Goal: Communication & Community: Answer question/provide support

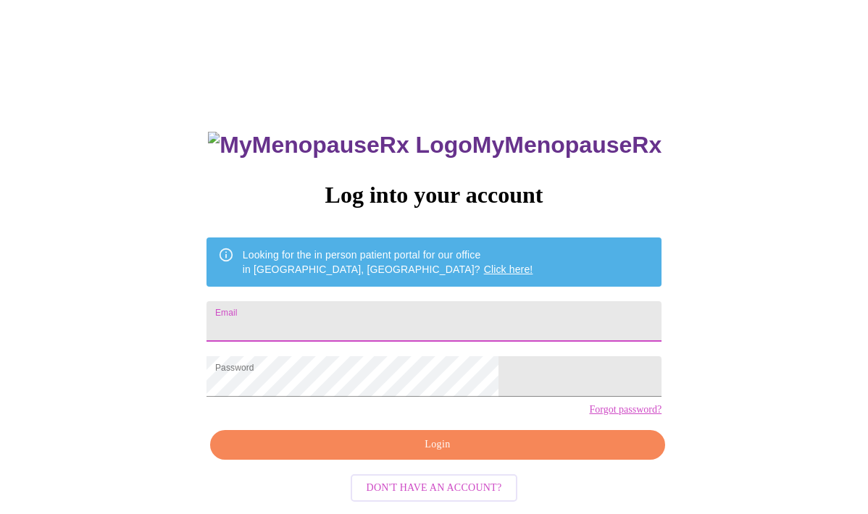
click at [401, 330] on input "Email" at bounding box center [433, 321] width 455 height 41
click at [399, 320] on input "Email" at bounding box center [433, 321] width 455 height 41
type input "gosiasamosia708@yahoo.com"
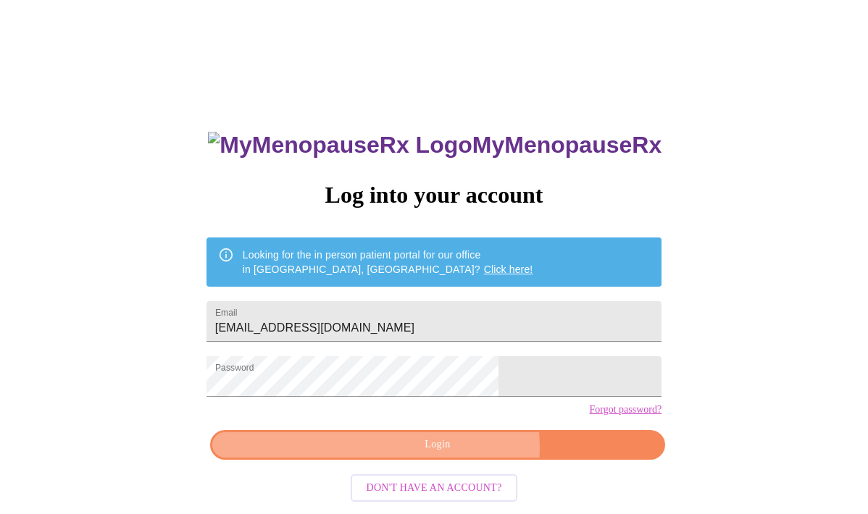
click at [456, 454] on span "Login" at bounding box center [438, 445] width 422 height 18
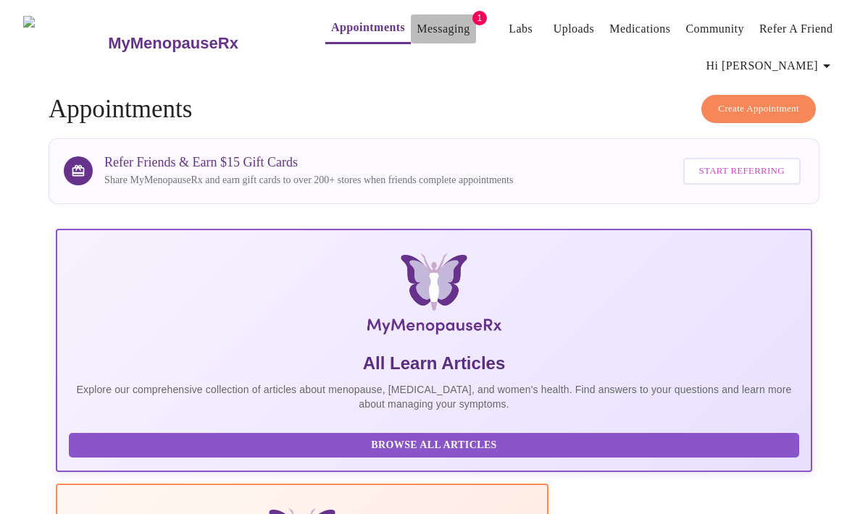
click at [417, 22] on link "Messaging" at bounding box center [443, 29] width 53 height 20
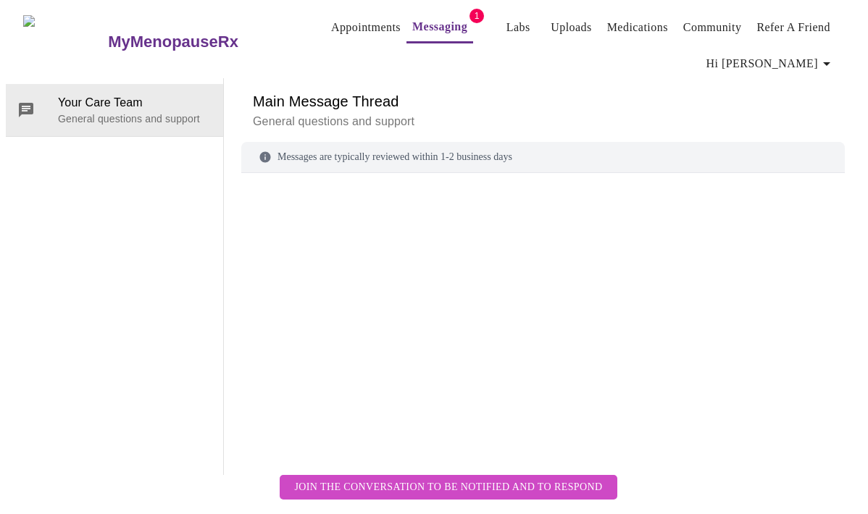
scroll to position [72, 0]
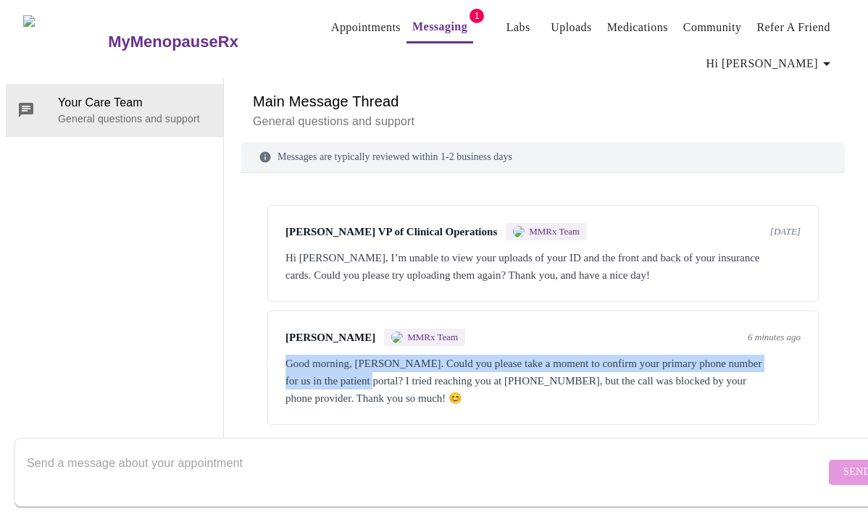
drag, startPoint x: 277, startPoint y: 297, endPoint x: 405, endPoint y: 300, distance: 128.3
click at [405, 311] on div "Yvonne Herring MMRx Team 6 minutes ago Good morning, Margaret. Could you please…" at bounding box center [542, 368] width 551 height 114
click at [363, 355] on div "Good morning, Margaret. Could you please take a moment to confirm your primary …" at bounding box center [542, 381] width 515 height 52
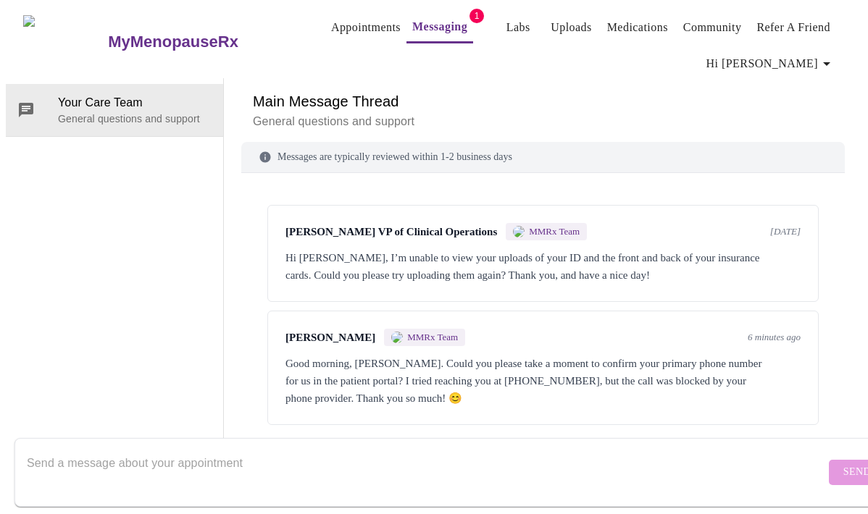
scroll to position [0, 0]
click at [788, 61] on span "Hi [PERSON_NAME]" at bounding box center [770, 64] width 129 height 20
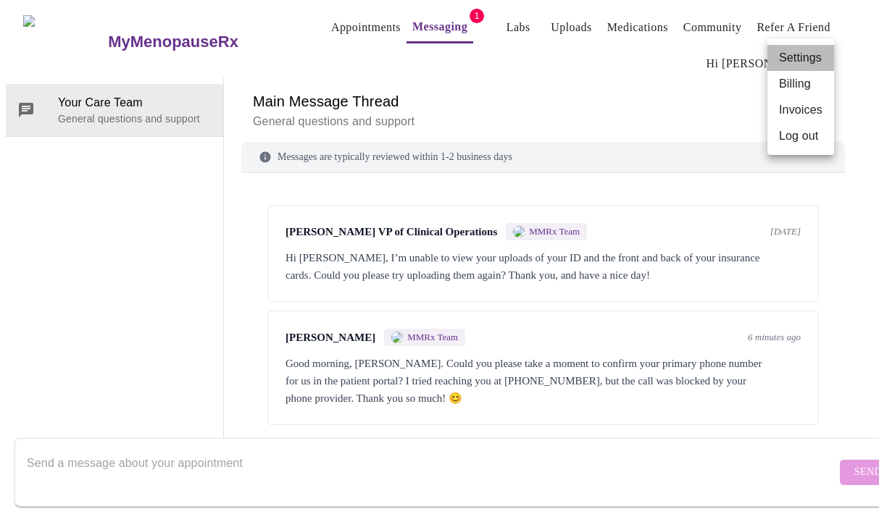
click at [793, 54] on li "Settings" at bounding box center [800, 58] width 67 height 26
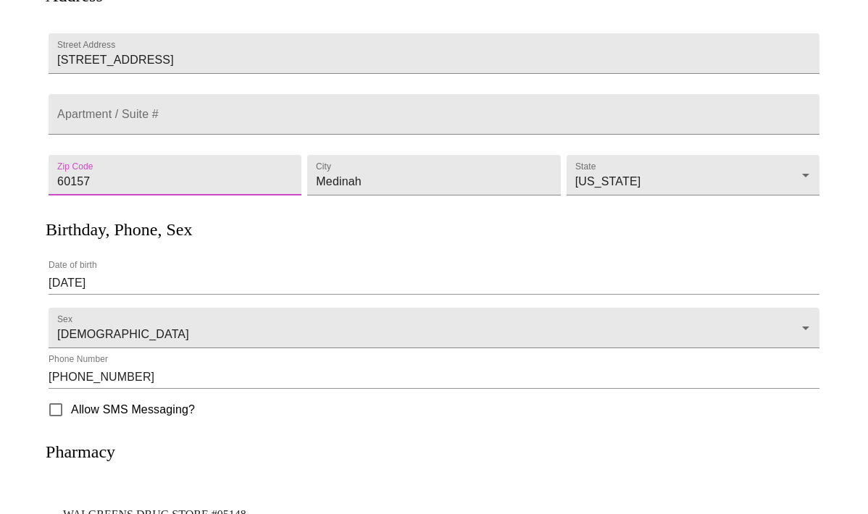
scroll to position [223, 0]
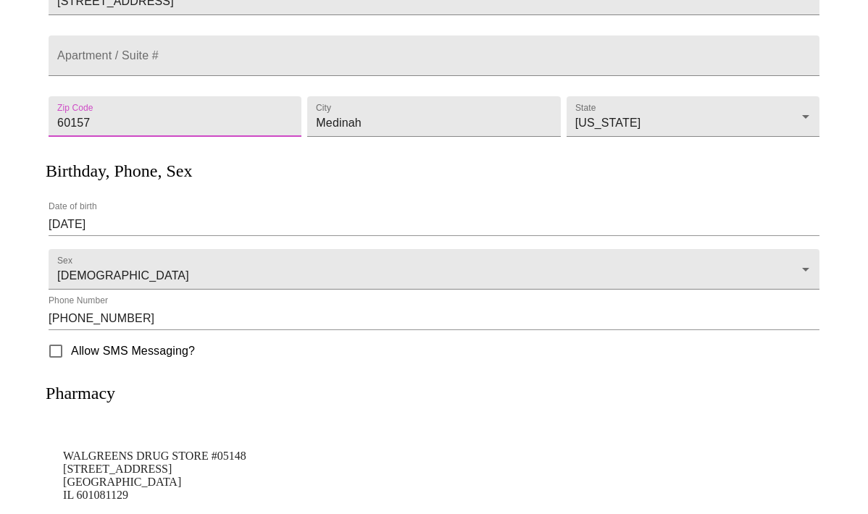
click at [67, 311] on input "(776) 680-2196" at bounding box center [434, 318] width 771 height 23
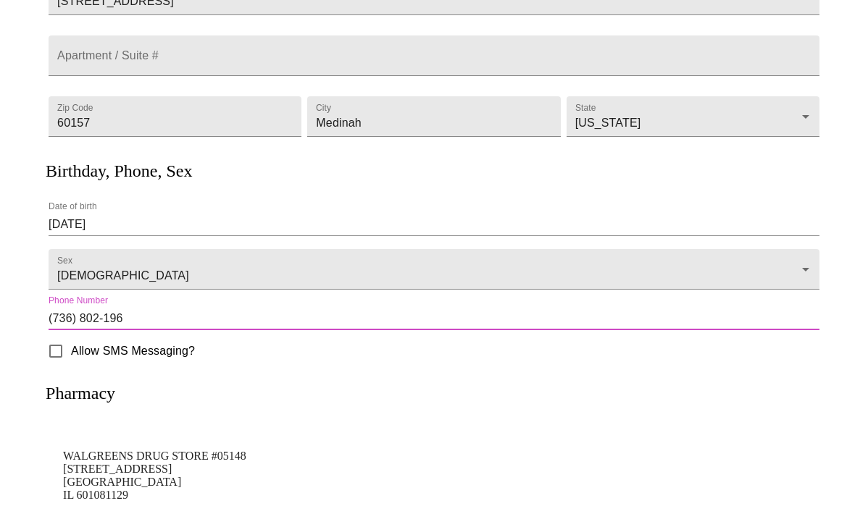
type input "(773) 680-2196"
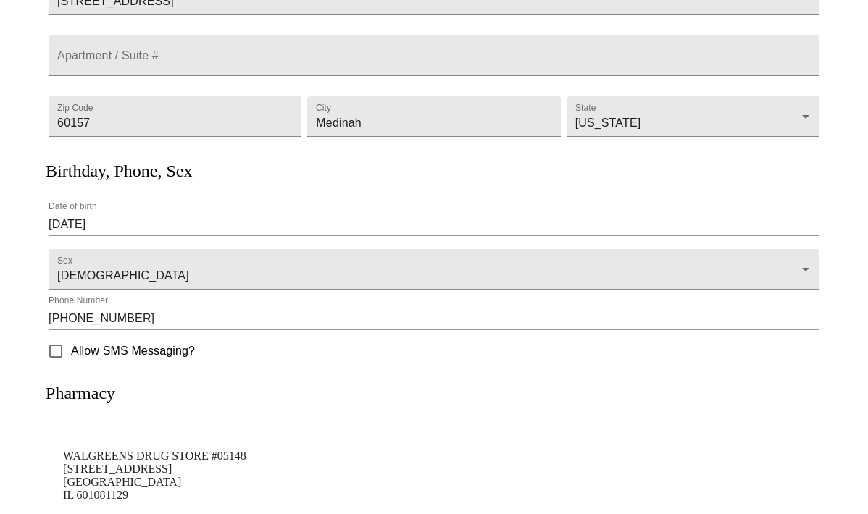
click at [12, 340] on div at bounding box center [7, 257] width 14 height 514
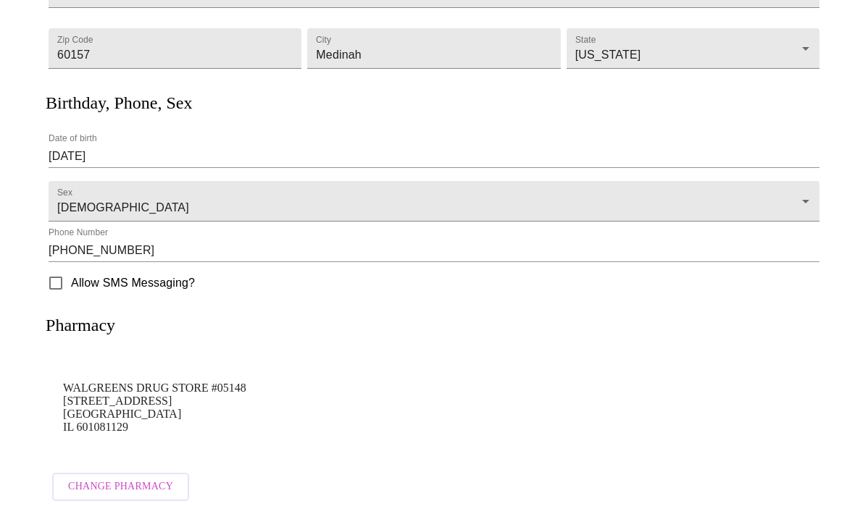
scroll to position [0, 0]
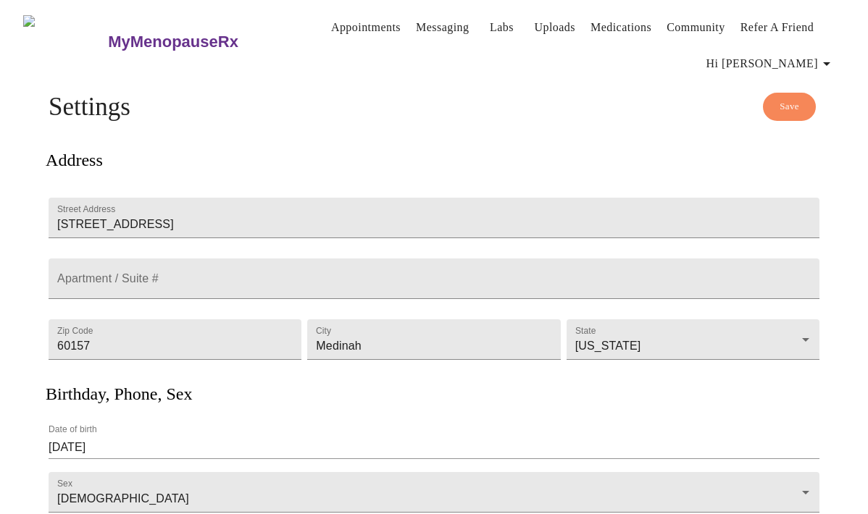
click at [799, 99] on span "Save" at bounding box center [790, 107] width 20 height 17
click at [418, 17] on link "Messaging" at bounding box center [442, 27] width 53 height 20
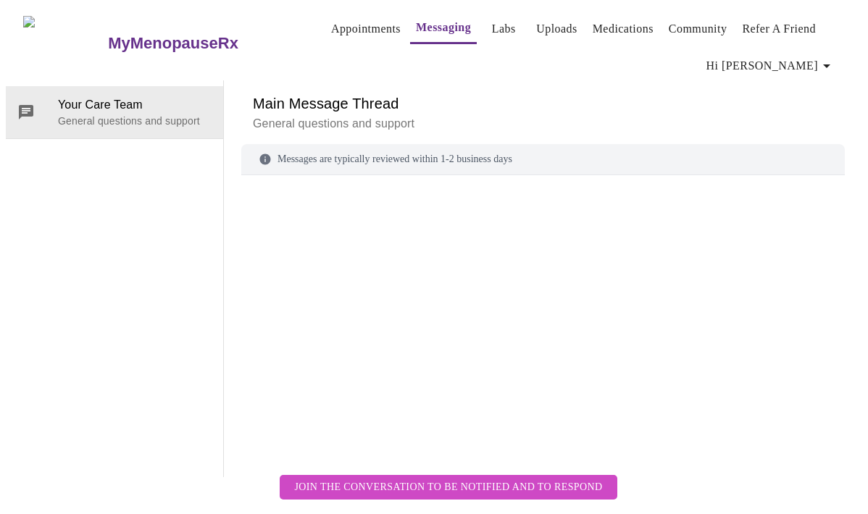
scroll to position [75, 0]
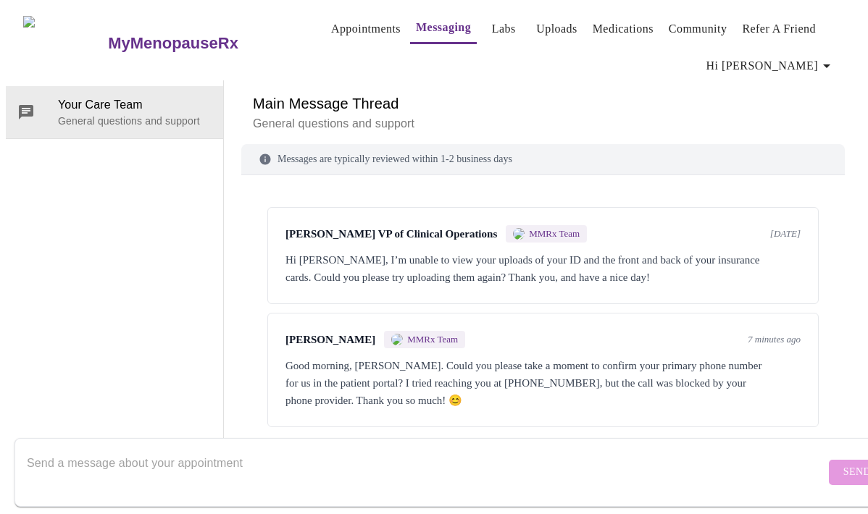
click at [423, 334] on span "MMRx Team" at bounding box center [432, 340] width 51 height 12
click at [398, 357] on div "Good morning, Margaret. Could you please take a moment to confirm your primary …" at bounding box center [542, 383] width 515 height 52
click at [512, 357] on div "Good morning, Margaret. Could you please take a moment to confirm your primary …" at bounding box center [542, 383] width 515 height 52
click at [338, 357] on div "Good morning, Margaret. Could you please take a moment to confirm your primary …" at bounding box center [542, 383] width 515 height 52
click at [777, 357] on div "Good morning, Margaret. Could you please take a moment to confirm your primary …" at bounding box center [542, 383] width 515 height 52
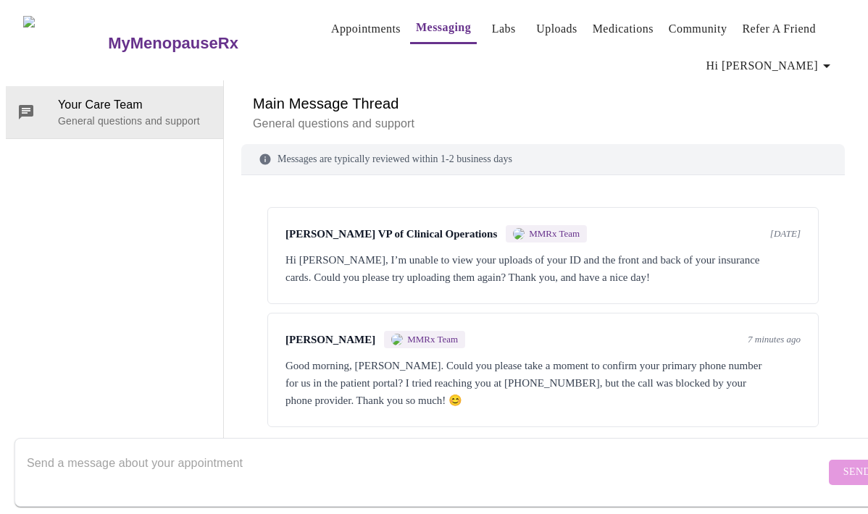
click at [517, 357] on div "Good morning, Margaret. Could you please take a moment to confirm your primary …" at bounding box center [542, 383] width 515 height 52
click at [596, 25] on link "Medications" at bounding box center [623, 29] width 61 height 20
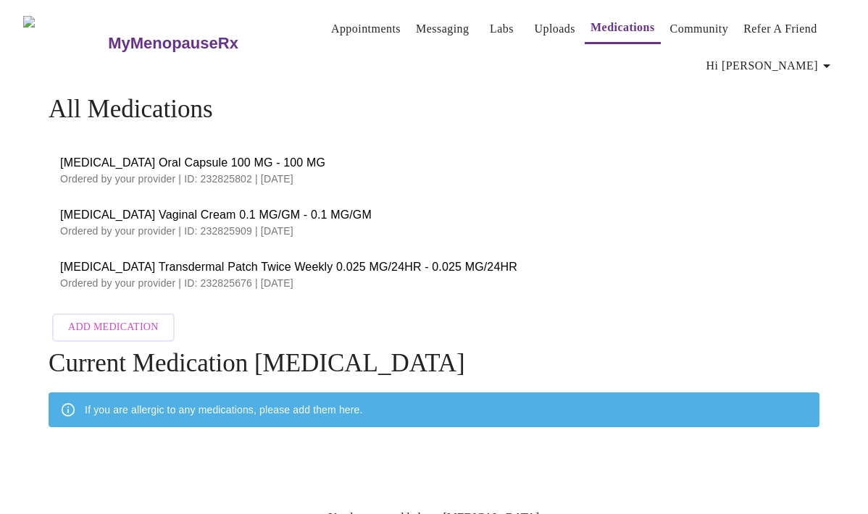
drag, startPoint x: 43, startPoint y: 255, endPoint x: 395, endPoint y: 294, distance: 353.6
click at [395, 294] on div "All Medications Progesterone Oral Capsule 100 MG - 100 MG Ordered by your provi…" at bounding box center [434, 336] width 856 height 483
click at [323, 300] on ul "Progesterone Oral Capsule 100 MG - 100 MG Ordered by your provider | ID: 232825…" at bounding box center [434, 222] width 771 height 168
click at [416, 21] on link "Messaging" at bounding box center [442, 29] width 53 height 20
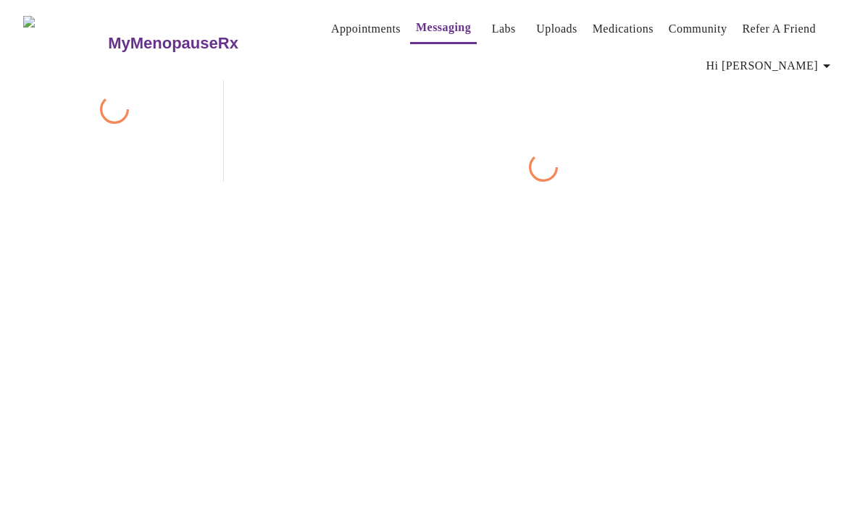
scroll to position [75, 0]
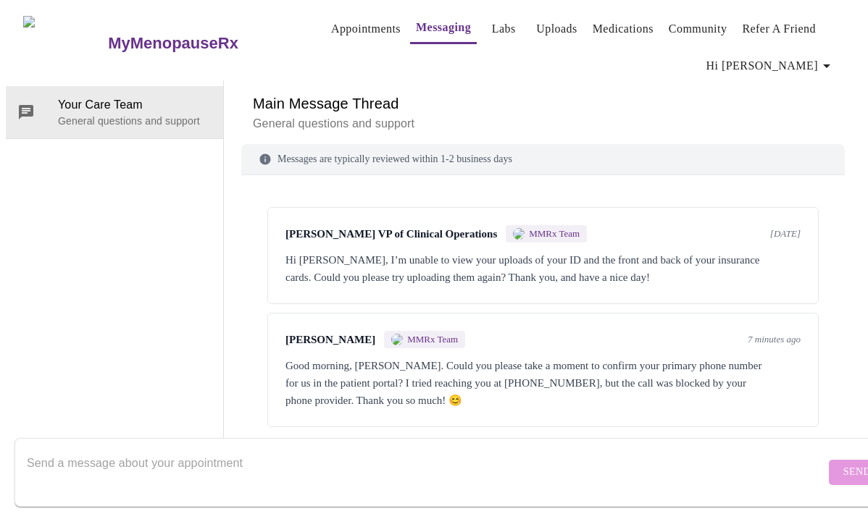
click at [309, 334] on span "Yvonne Herring" at bounding box center [330, 340] width 90 height 12
drag, startPoint x: 275, startPoint y: 277, endPoint x: 364, endPoint y: 287, distance: 89.6
click at [282, 313] on div "Yvonne Herring MMRx Team 7 minutes ago Good morning, Margaret. Could you please…" at bounding box center [542, 370] width 551 height 114
click at [533, 335] on div "Yvonne Herring MMRx Team 7 minutes ago Good morning, Margaret. Could you please…" at bounding box center [542, 370] width 551 height 114
click at [314, 451] on textarea "Send a message about your appointment" at bounding box center [426, 472] width 798 height 46
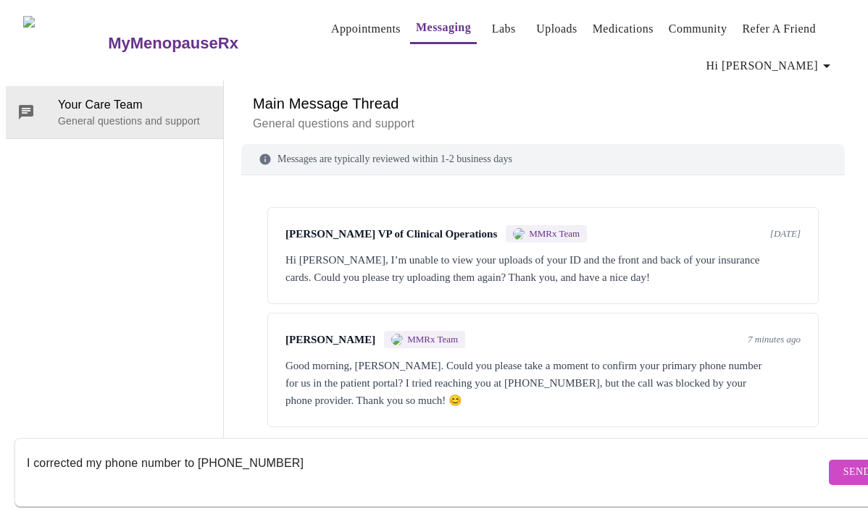
click at [369, 477] on textarea "I corrected my phone number to 773-680-2196" at bounding box center [426, 472] width 798 height 46
type textarea "I corrected my phone number to 773-680-2196"
click at [843, 466] on span "Send" at bounding box center [857, 473] width 28 height 18
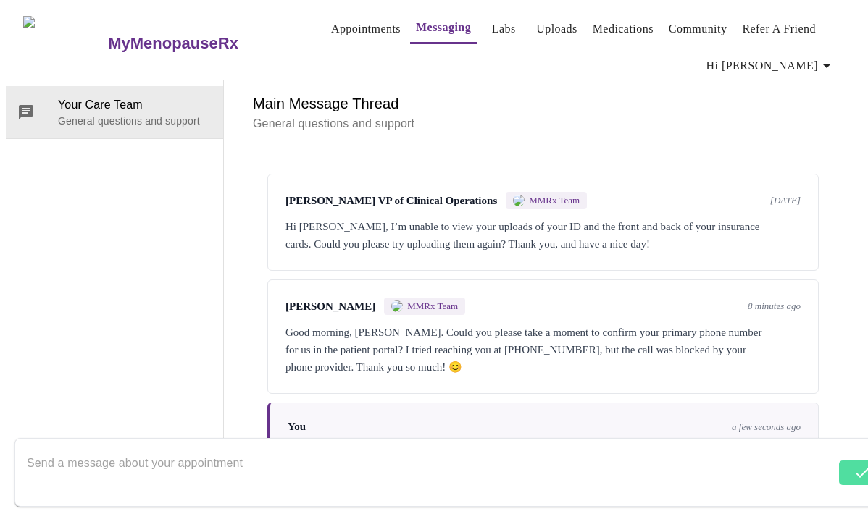
click at [71, 303] on div "Your Care Team General questions and support" at bounding box center [115, 278] width 218 height 397
click at [331, 24] on link "Appointments" at bounding box center [366, 29] width 70 height 20
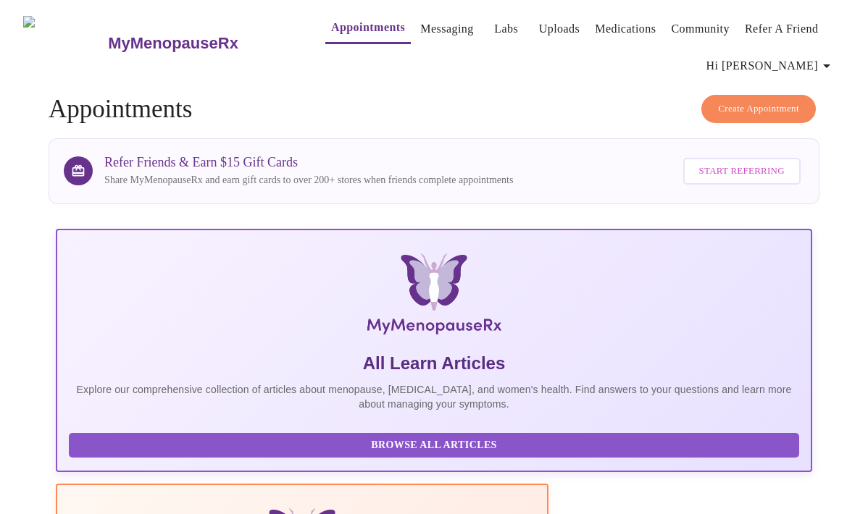
click at [121, 34] on h3 "MyMenopauseRx" at bounding box center [173, 43] width 130 height 19
click at [346, 22] on link "Appointments" at bounding box center [368, 27] width 74 height 20
